Goal: Use online tool/utility

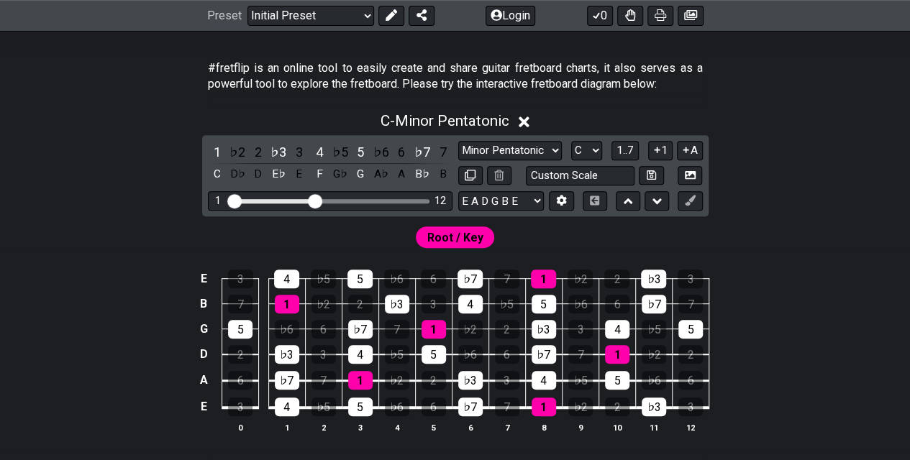
scroll to position [288, 0]
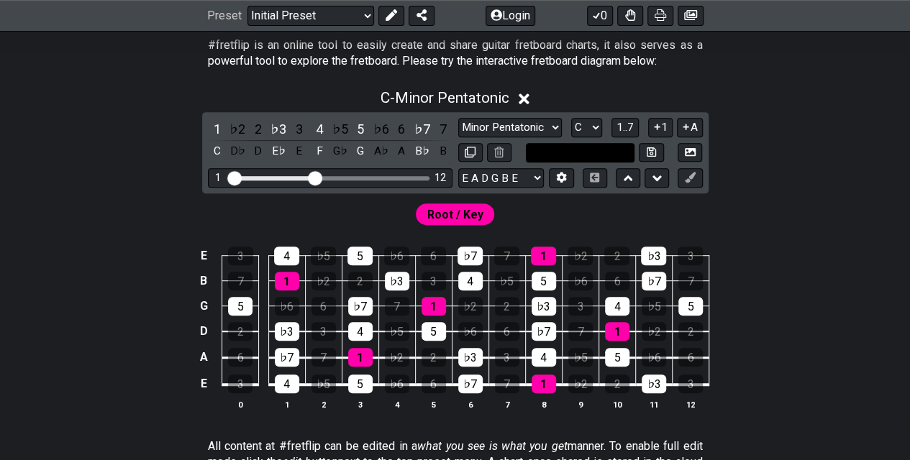
click at [447, 149] on input "text" at bounding box center [580, 152] width 109 height 19
type input "Custom Scale"
click at [447, 181] on select "E A D G B E E A D G B E E A D G B E B E A D F♯ B A D G C E A D A D G B E E♭ A♭ …" at bounding box center [501, 177] width 86 height 19
click at [447, 19] on button "Login" at bounding box center [510, 16] width 50 height 20
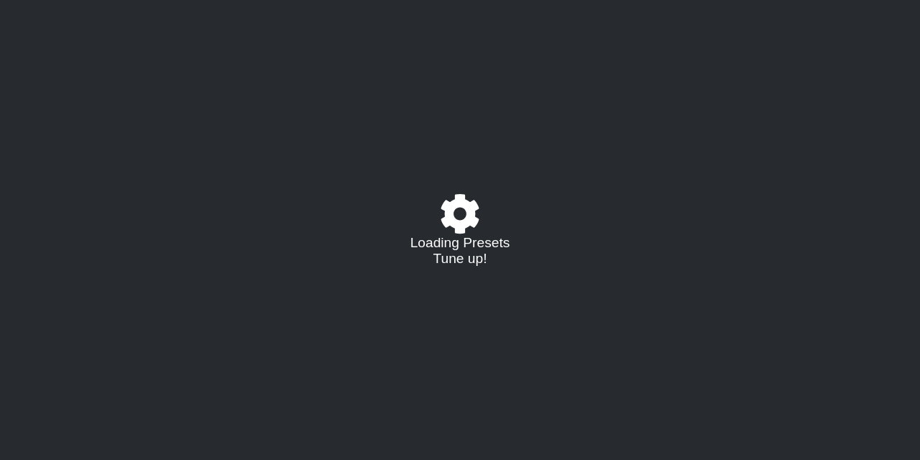
select select "C"
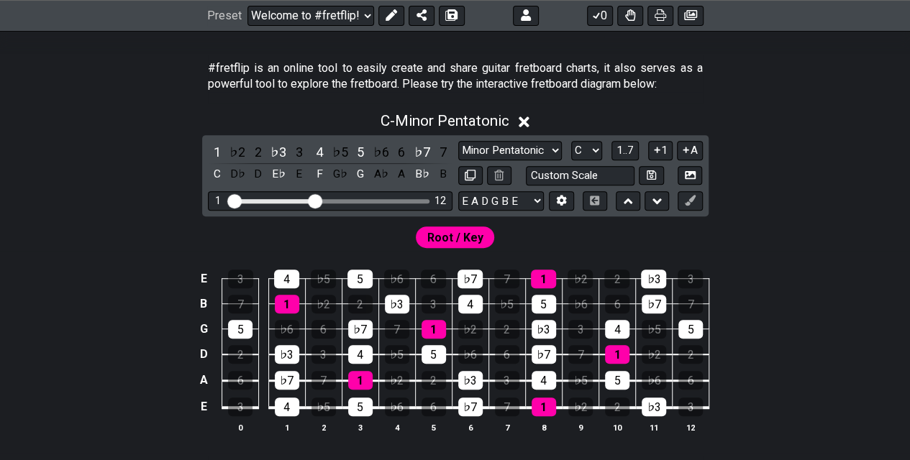
scroll to position [288, 0]
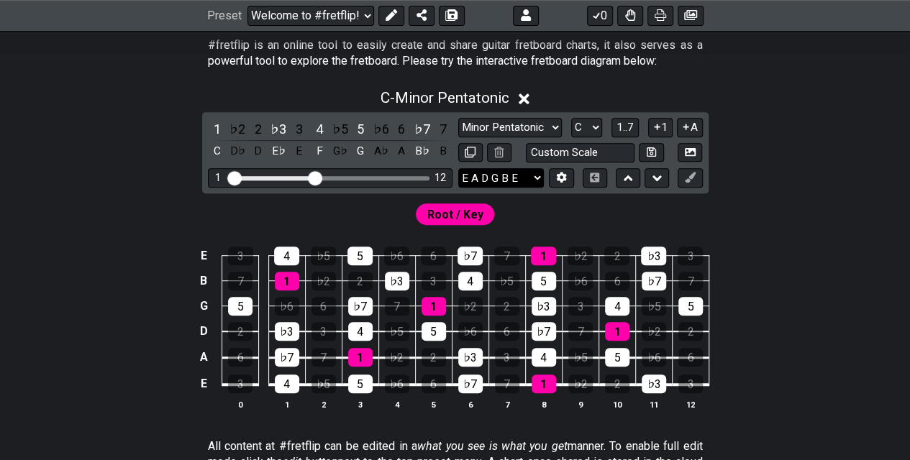
click at [524, 175] on select "E A D G B E E A D G B E E A D G B E B E A D F♯ B A D G C E A D A D G B E E♭ A♭ …" at bounding box center [501, 177] width 86 height 19
click at [558, 174] on icon at bounding box center [562, 178] width 10 height 11
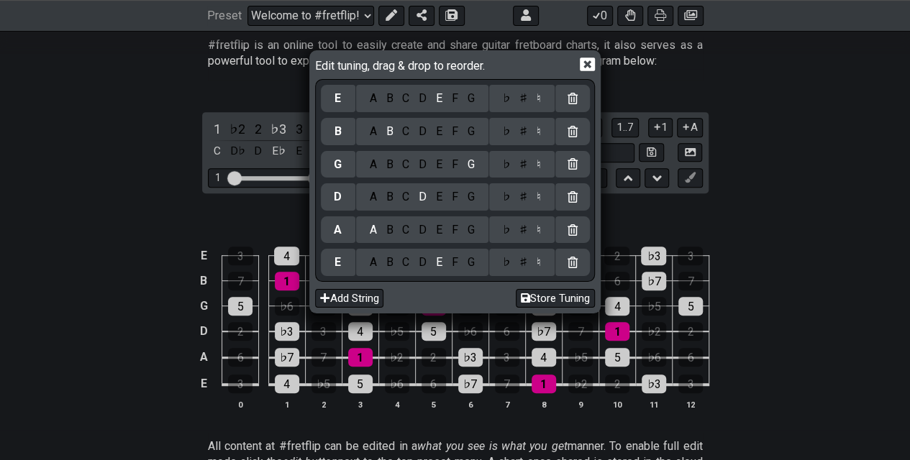
click at [503, 259] on div "♭" at bounding box center [506, 263] width 17 height 16
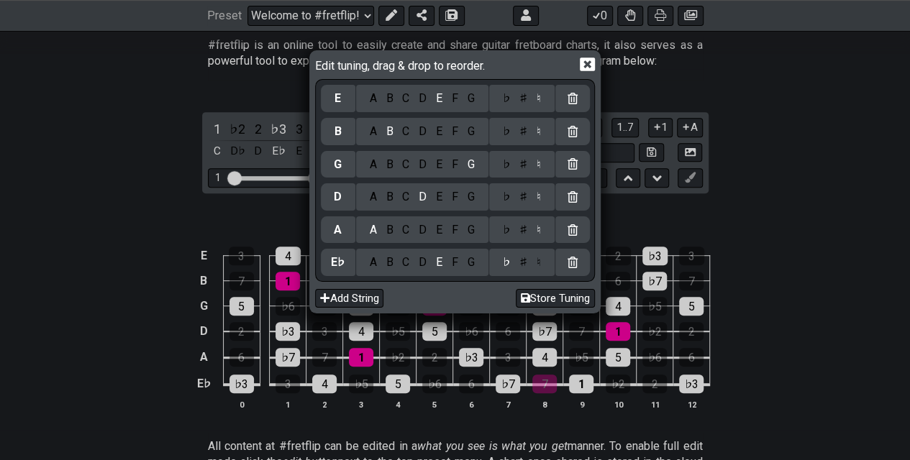
click at [512, 229] on div "♭" at bounding box center [506, 230] width 17 height 16
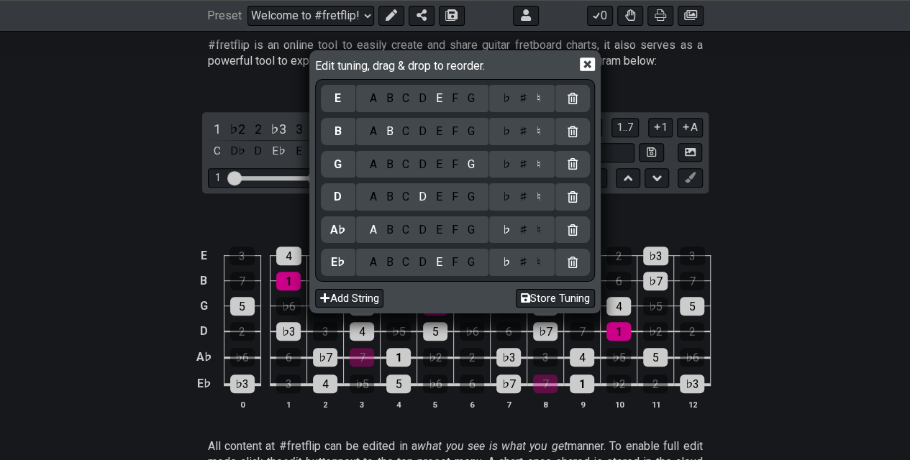
click at [513, 206] on div "♭ ♯ ♮" at bounding box center [521, 196] width 65 height 27
click at [506, 194] on div "♭" at bounding box center [506, 197] width 17 height 16
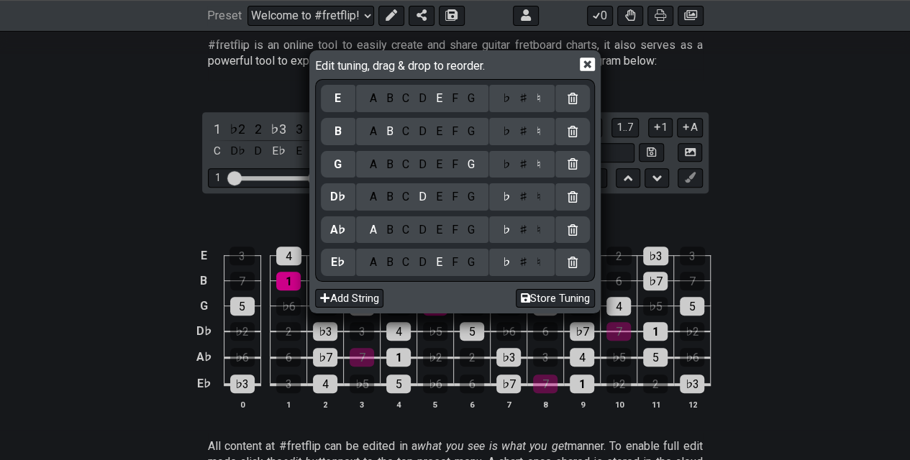
click at [515, 164] on div "♯" at bounding box center [522, 165] width 17 height 16
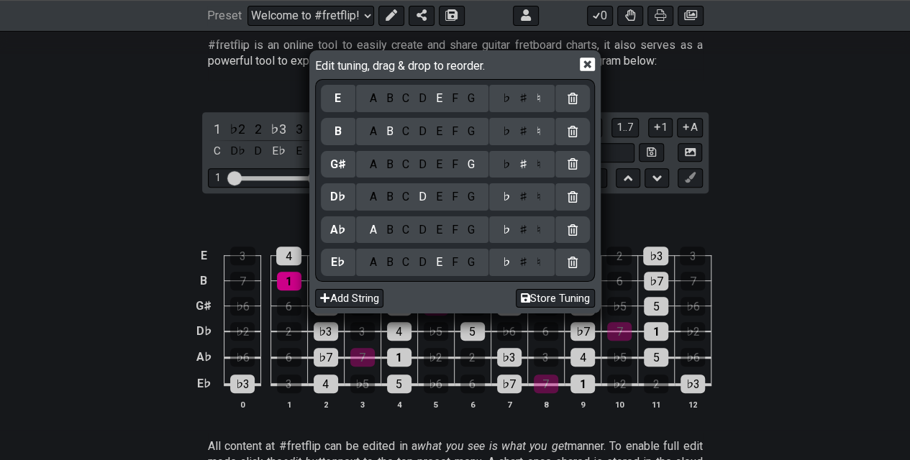
click at [509, 164] on div "♭" at bounding box center [506, 165] width 17 height 16
click at [589, 64] on icon at bounding box center [587, 65] width 15 height 14
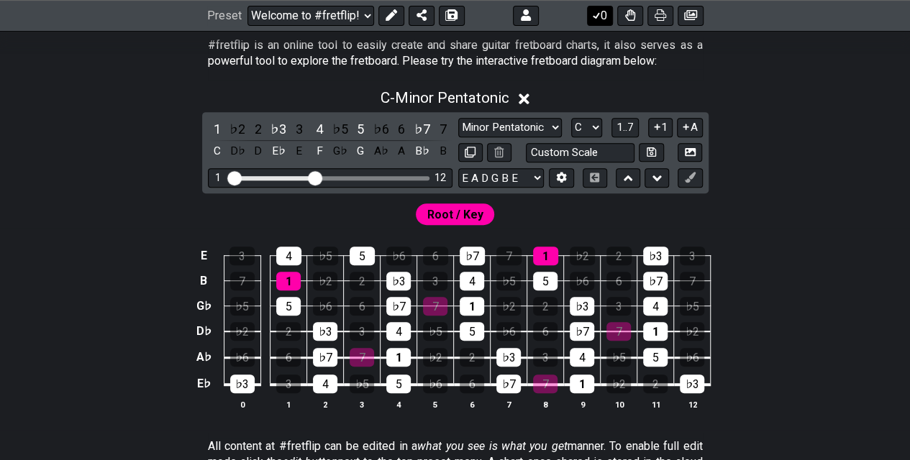
click at [596, 19] on icon at bounding box center [596, 16] width 14 height 12
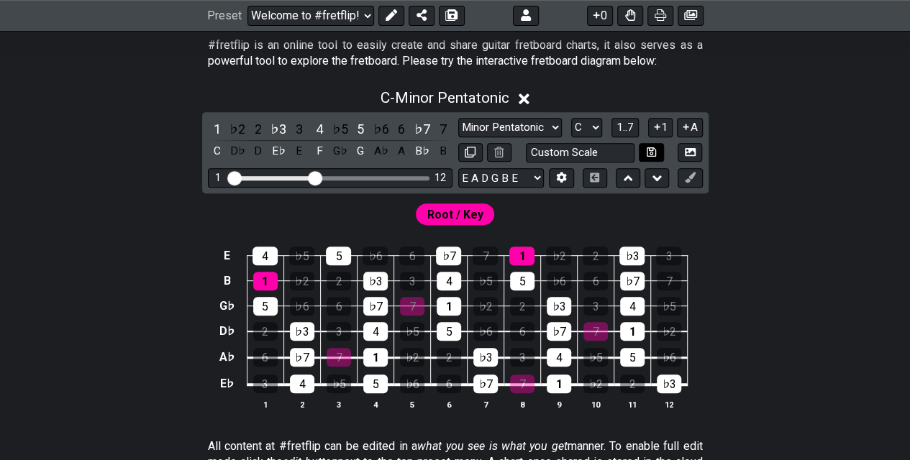
click at [659, 154] on button at bounding box center [651, 152] width 24 height 19
select select "Custom Scale"
